Goal: Check status: Check status

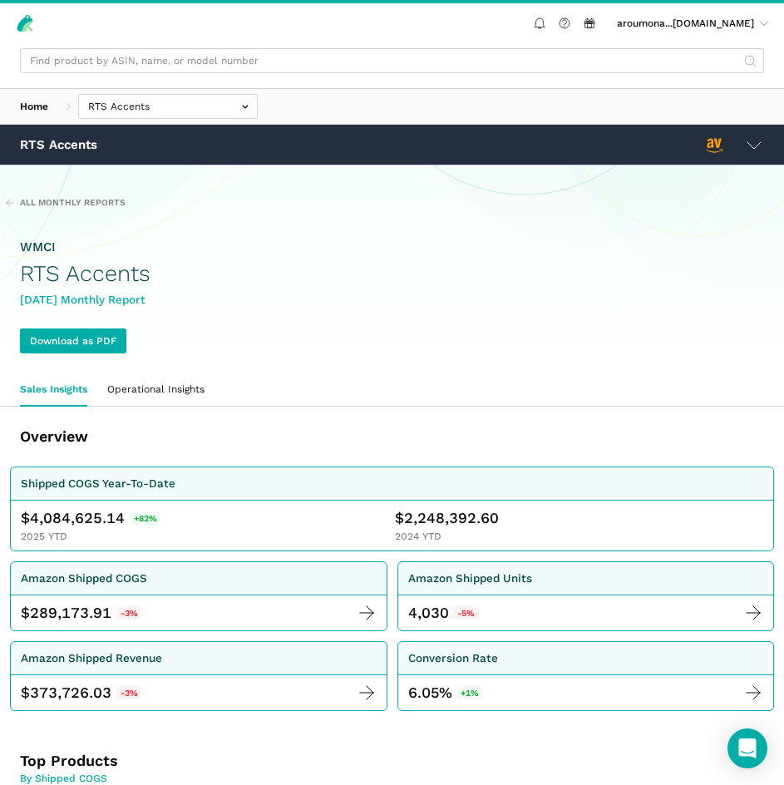
click at [750, 143] on icon at bounding box center [754, 145] width 20 height 20
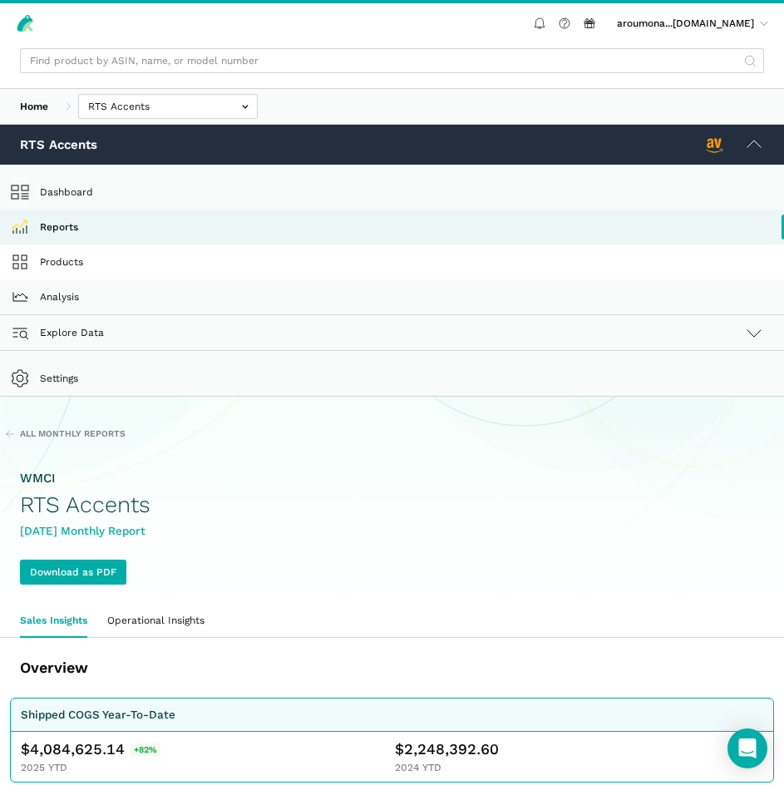
click at [47, 269] on link "Products" at bounding box center [392, 261] width 784 height 35
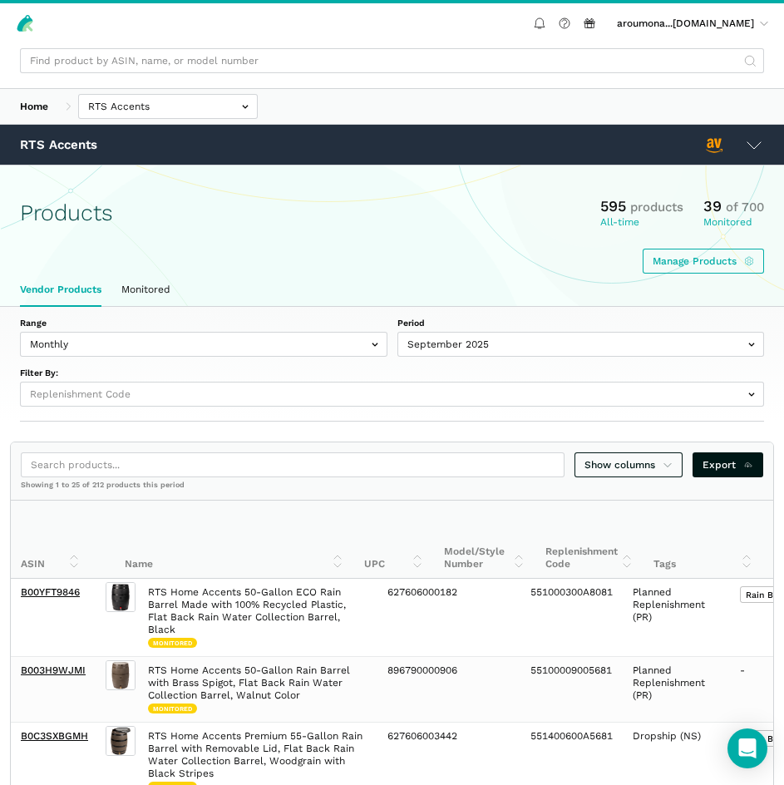
select select
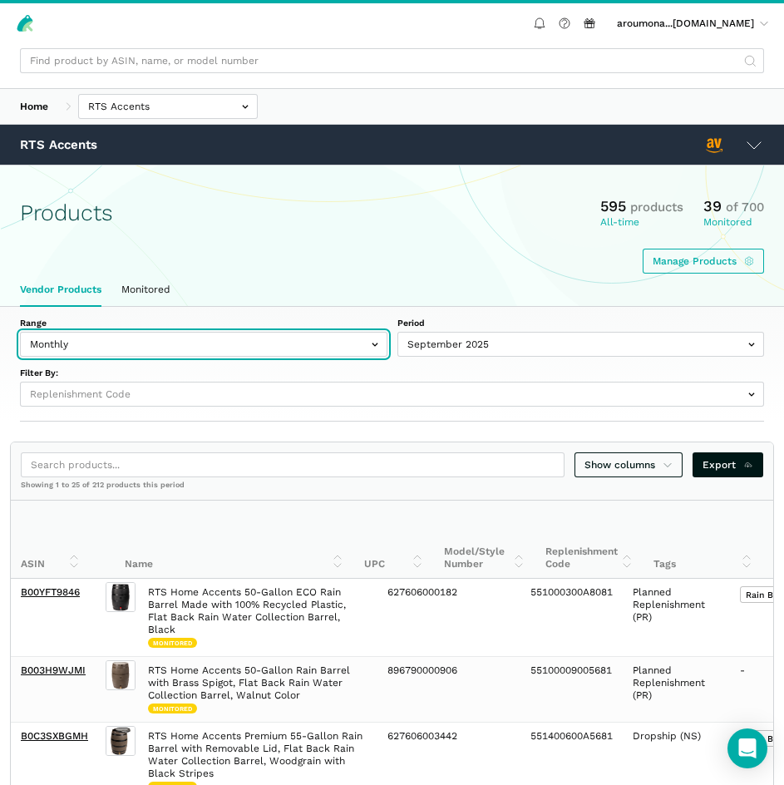
click at [360, 340] on input "text" at bounding box center [203, 344] width 367 height 25
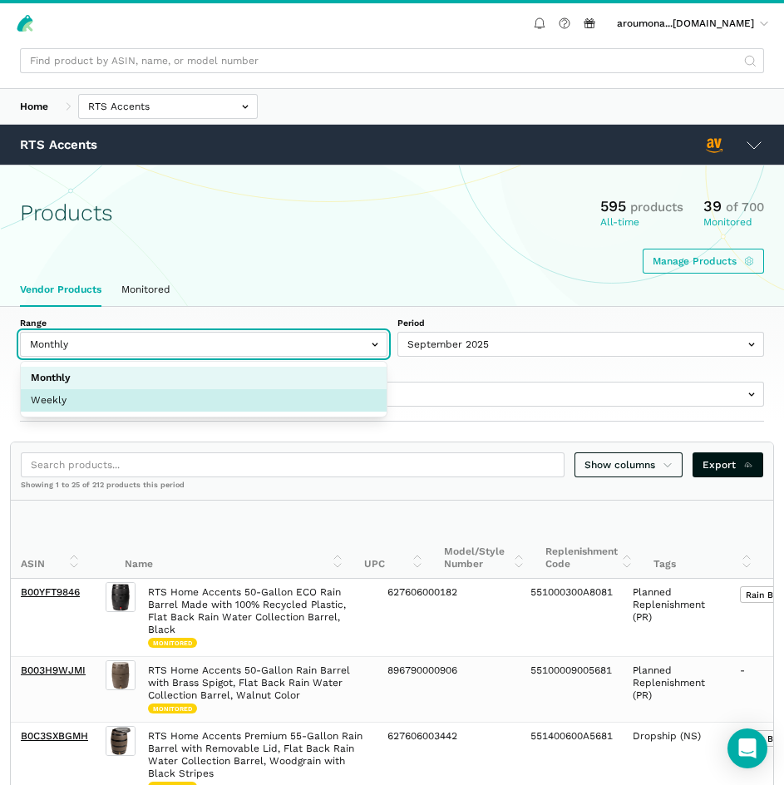
select select "Weekly"
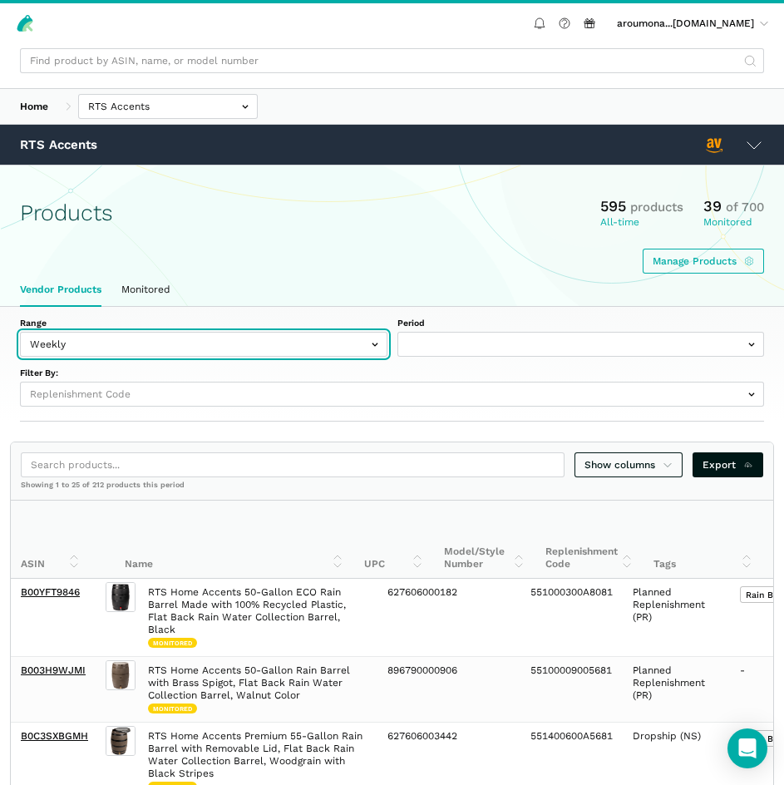
select select "Weekly|2025-09-28"
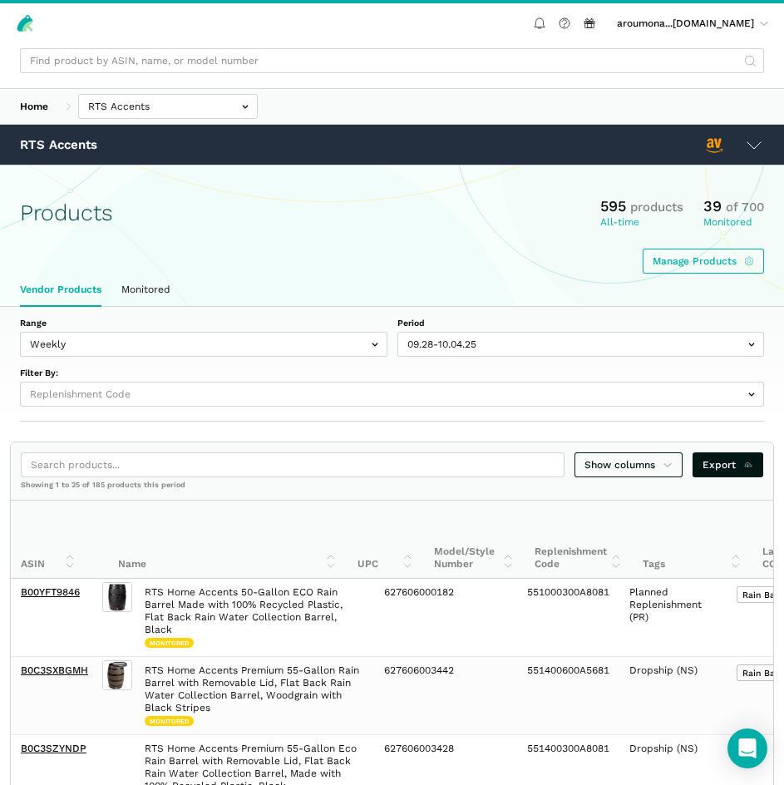
click at [762, 150] on icon at bounding box center [754, 145] width 20 height 20
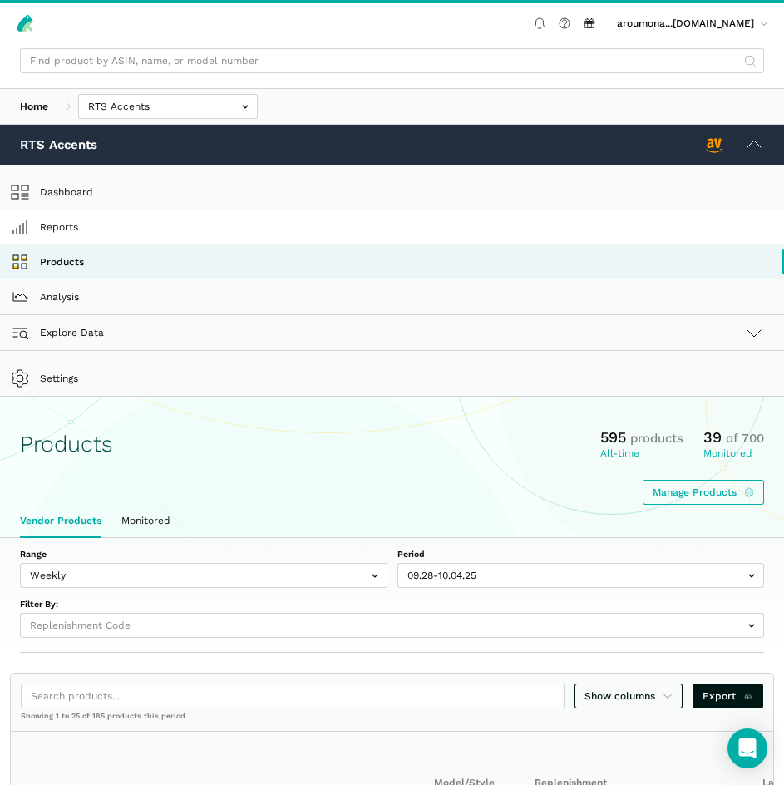
drag, startPoint x: 52, startPoint y: 226, endPoint x: 208, endPoint y: 224, distance: 156.3
click at [52, 225] on link "Reports" at bounding box center [392, 227] width 784 height 35
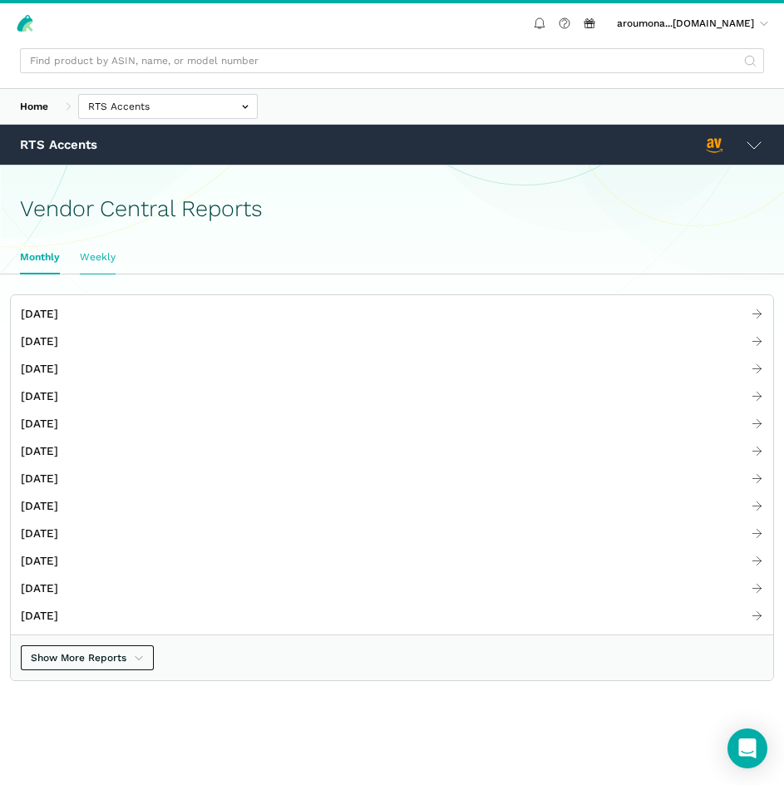
click at [100, 256] on link "Weekly" at bounding box center [98, 257] width 56 height 32
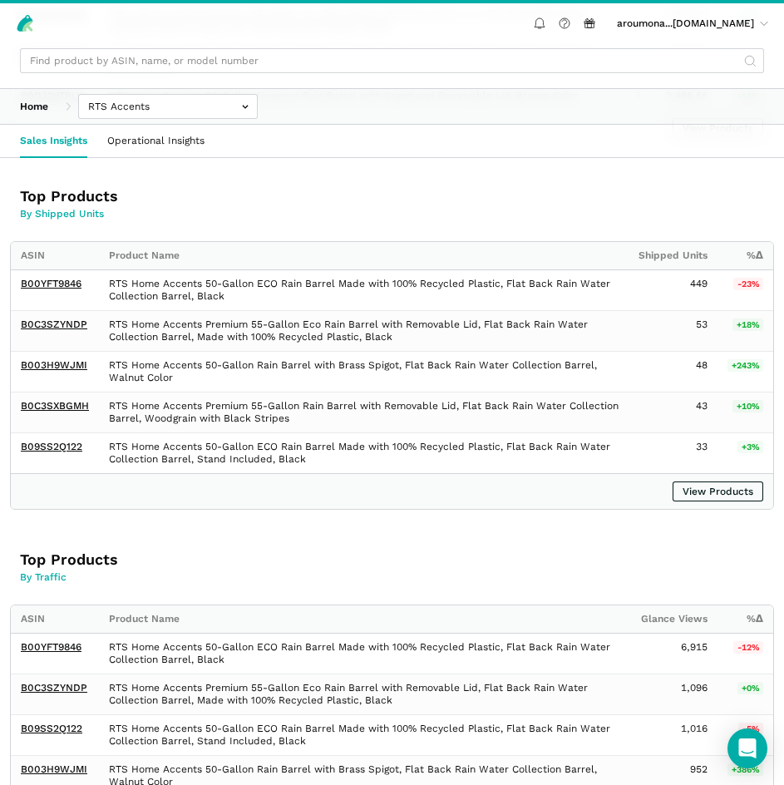
scroll to position [1164, 0]
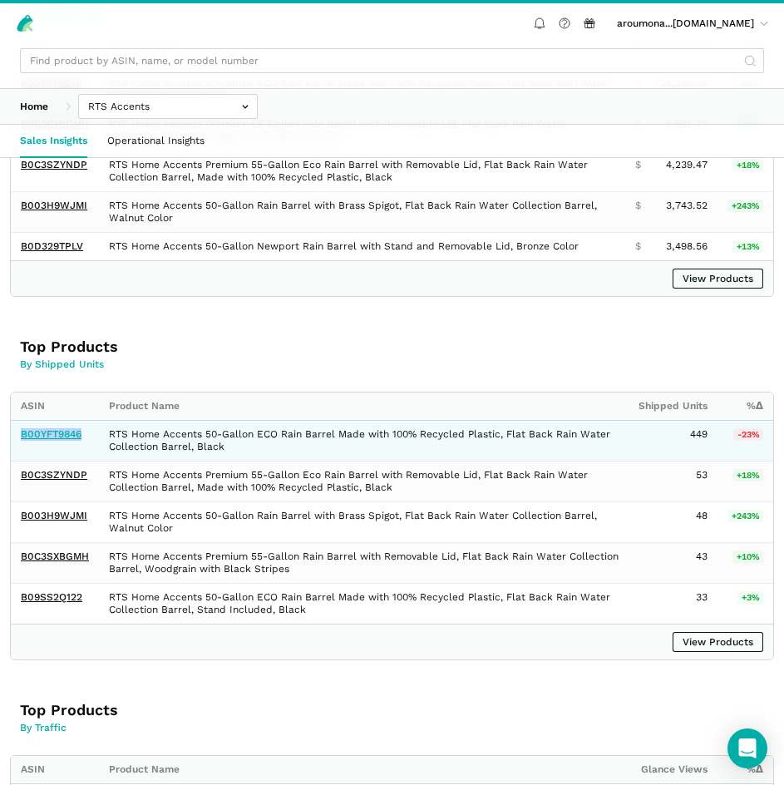
drag, startPoint x: 88, startPoint y: 441, endPoint x: 21, endPoint y: 434, distance: 67.7
click at [21, 434] on td "B00YFT9846" at bounding box center [55, 441] width 88 height 41
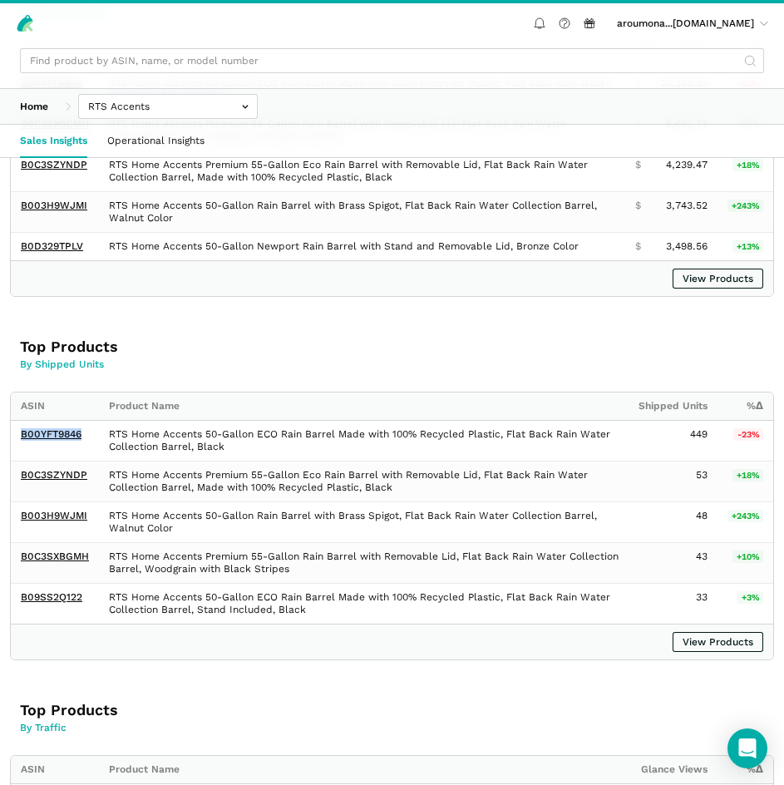
copy link "B00YFT9846"
